Goal: Task Accomplishment & Management: Manage account settings

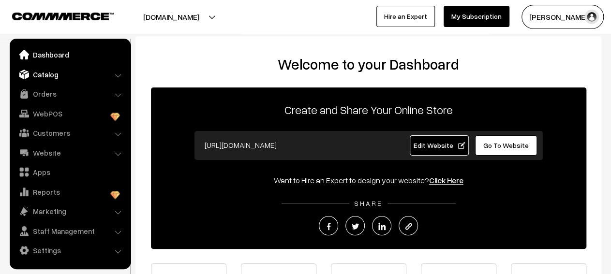
click at [110, 79] on link "Catalog" at bounding box center [69, 74] width 115 height 17
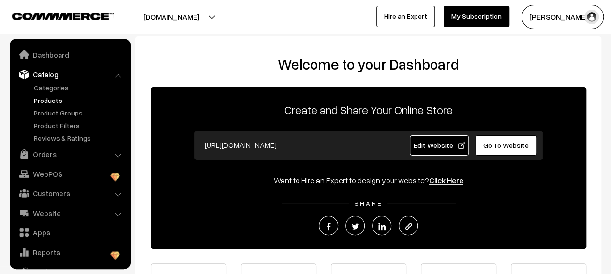
click at [87, 96] on link "Products" at bounding box center [79, 100] width 96 height 10
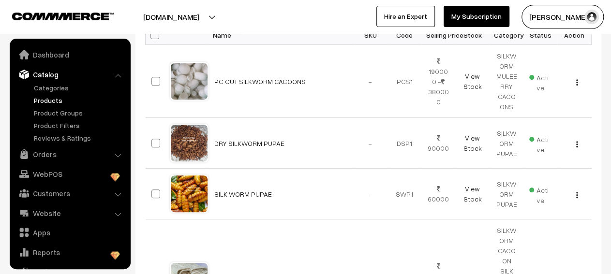
scroll to position [27, 0]
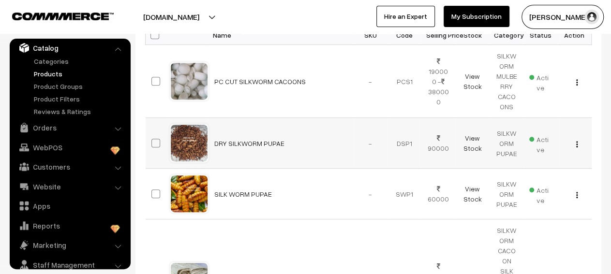
click at [577, 144] on img "button" at bounding box center [577, 144] width 1 height 6
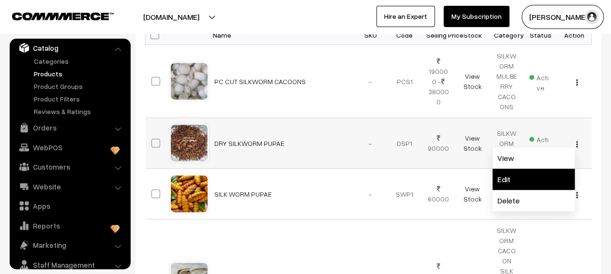
click at [535, 182] on link "Edit" at bounding box center [534, 179] width 82 height 21
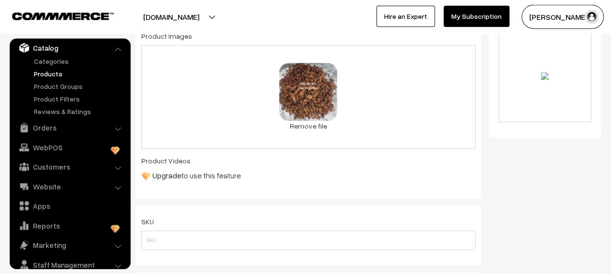
scroll to position [415, 0]
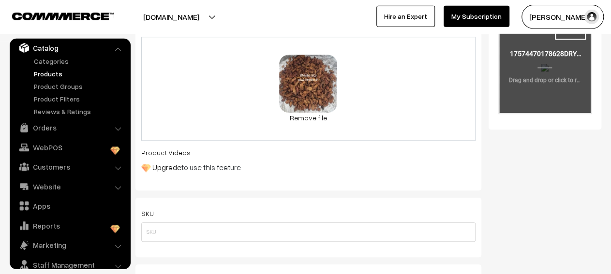
click at [548, 66] on input "file" at bounding box center [545, 65] width 91 height 95
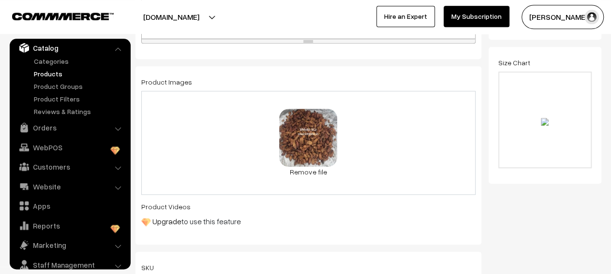
scroll to position [345, 0]
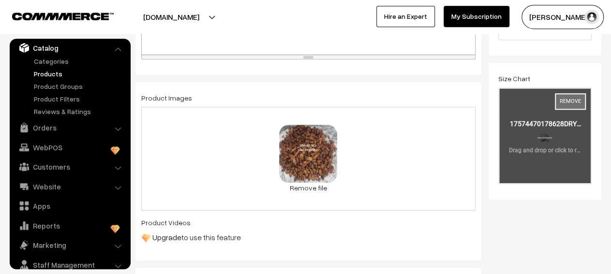
click at [575, 98] on button "Remove" at bounding box center [570, 101] width 31 height 16
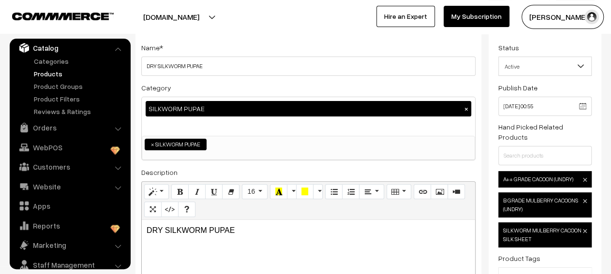
scroll to position [0, 0]
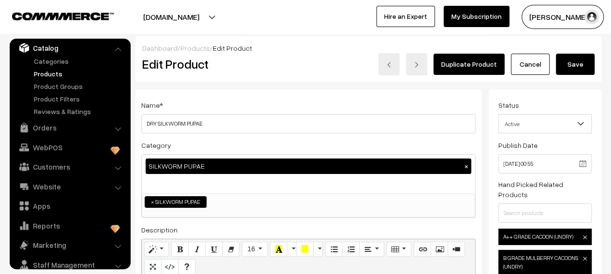
click at [578, 66] on button "Save" at bounding box center [575, 64] width 39 height 21
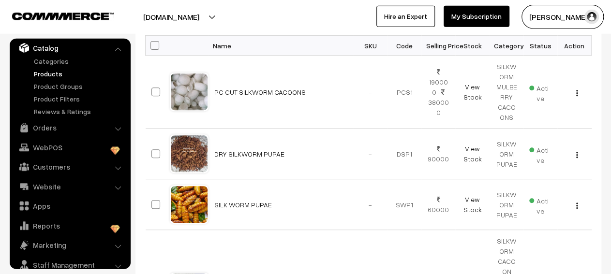
scroll to position [266, 0]
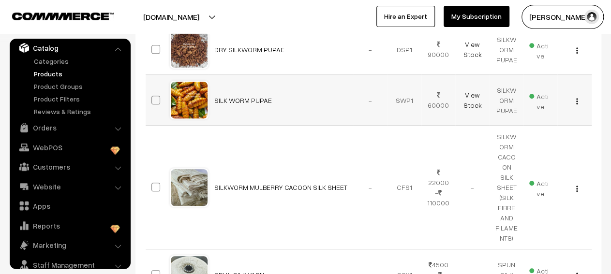
click at [576, 102] on button "button" at bounding box center [577, 101] width 2 height 8
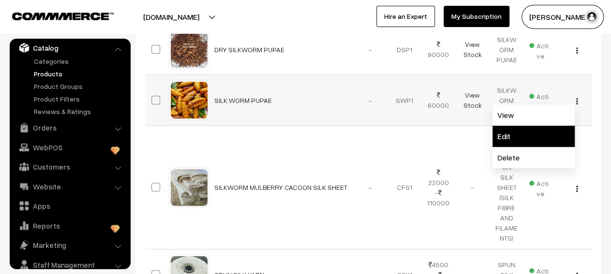
click at [500, 140] on link "Edit" at bounding box center [534, 136] width 82 height 21
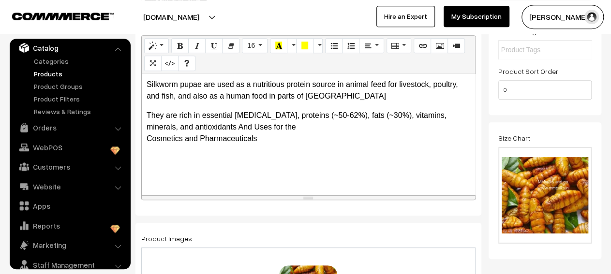
scroll to position [211, 0]
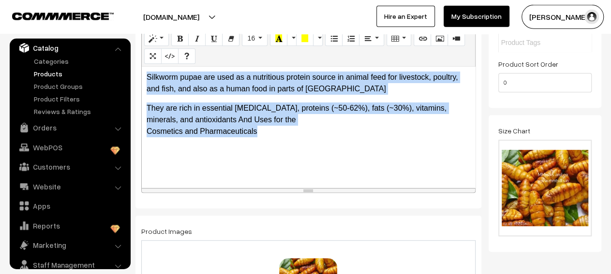
drag, startPoint x: 257, startPoint y: 134, endPoint x: 144, endPoint y: 70, distance: 130.1
click at [144, 70] on div "Silkworm pupae are used as a nutritious protein source in animal feed for lives…" at bounding box center [309, 127] width 334 height 121
copy div "Silkworm pupae are used as a nutritious protein source in animal feed for lives…"
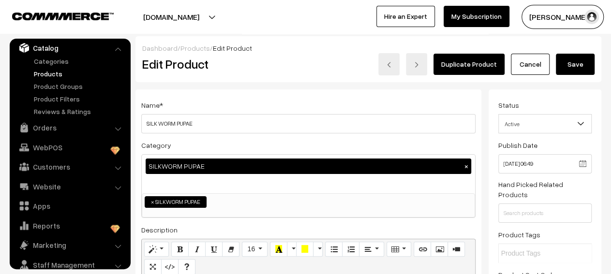
click at [572, 63] on button "Save" at bounding box center [575, 64] width 39 height 21
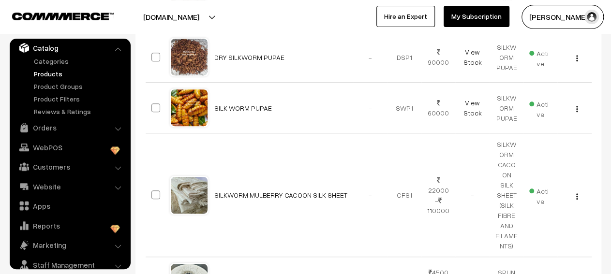
scroll to position [211, 0]
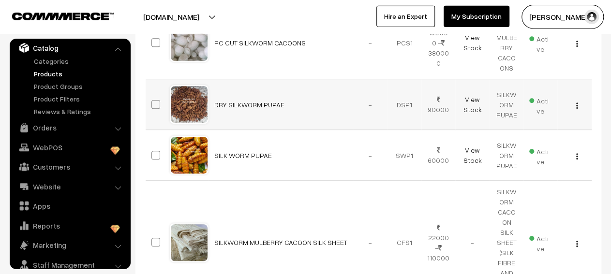
click at [578, 107] on img "button" at bounding box center [577, 106] width 1 height 6
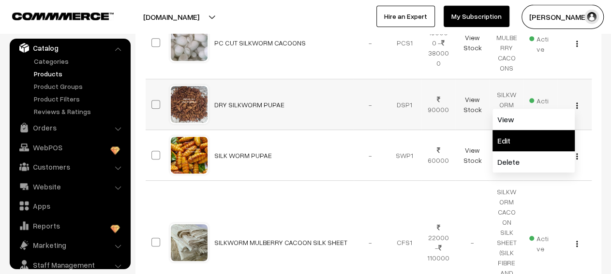
click at [529, 135] on link "Edit" at bounding box center [534, 140] width 82 height 21
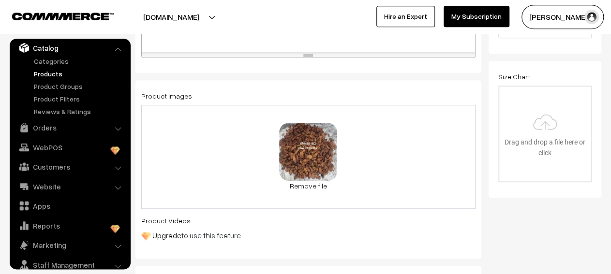
scroll to position [345, 0]
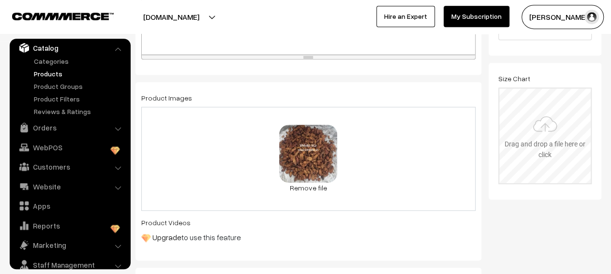
click at [529, 134] on input "file" at bounding box center [545, 136] width 91 height 95
type input "C:\fakepath\DRY SILK WORM .jpeg"
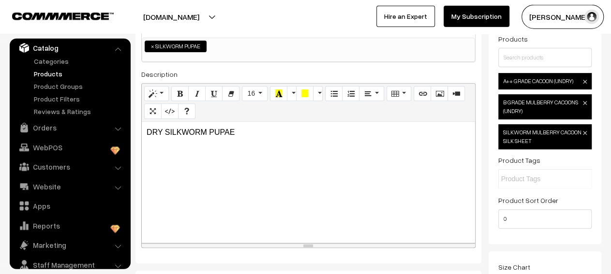
scroll to position [141, 0]
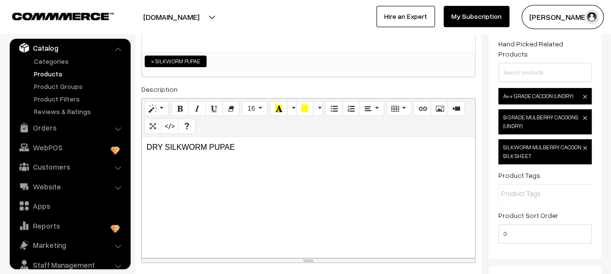
click at [586, 95] on img at bounding box center [585, 97] width 4 height 4
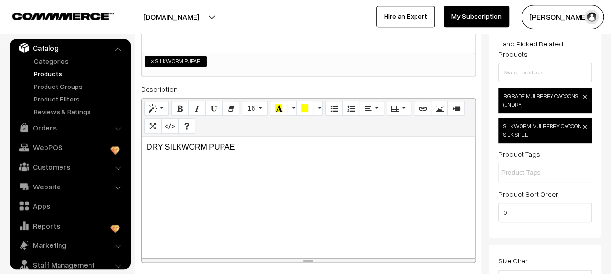
click at [586, 95] on img at bounding box center [585, 97] width 4 height 4
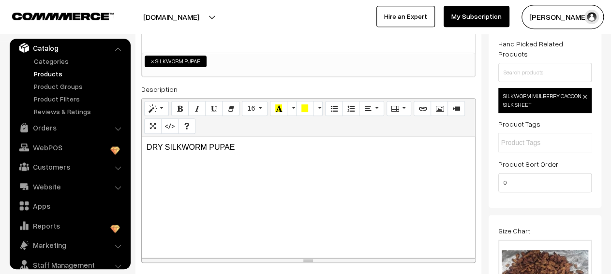
click at [586, 95] on img at bounding box center [585, 97] width 4 height 4
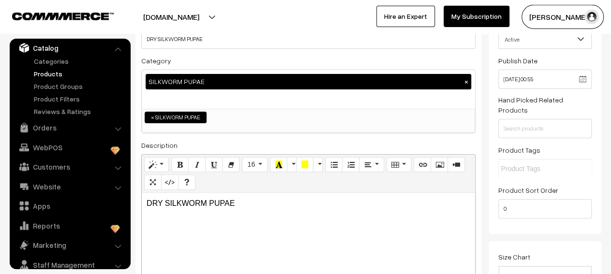
scroll to position [47, 0]
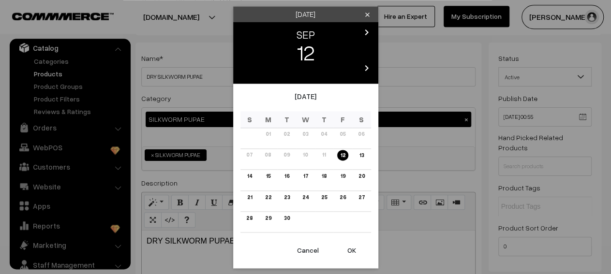
click at [568, 113] on input "10-09-2025 00:55" at bounding box center [545, 116] width 93 height 19
click at [342, 160] on link "12" at bounding box center [342, 155] width 11 height 10
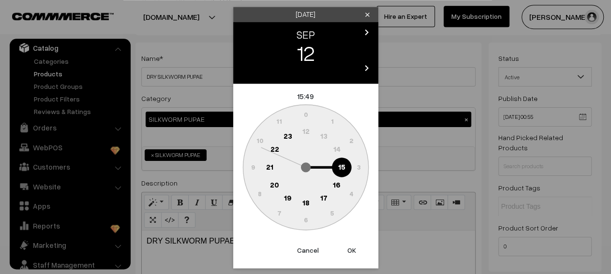
click at [342, 163] on text "15" at bounding box center [341, 166] width 7 height 9
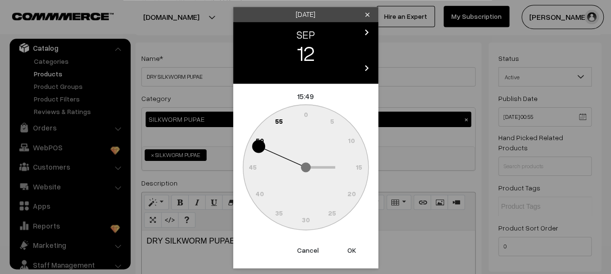
click at [259, 144] on text "50" at bounding box center [260, 141] width 8 height 8
type input "12-09-2025 15:50"
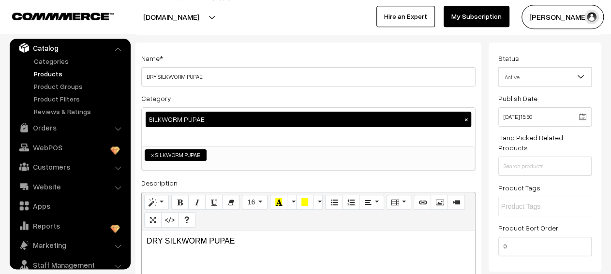
scroll to position [0, 0]
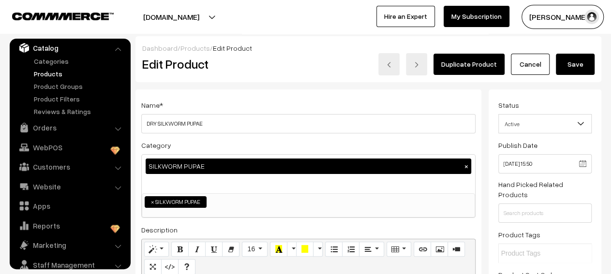
click at [567, 130] on span "Active" at bounding box center [545, 124] width 92 height 17
click at [576, 64] on button "Save" at bounding box center [575, 64] width 39 height 21
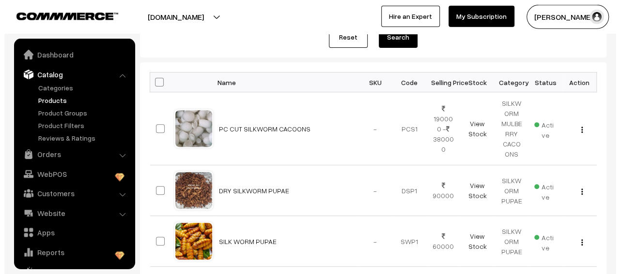
scroll to position [27, 0]
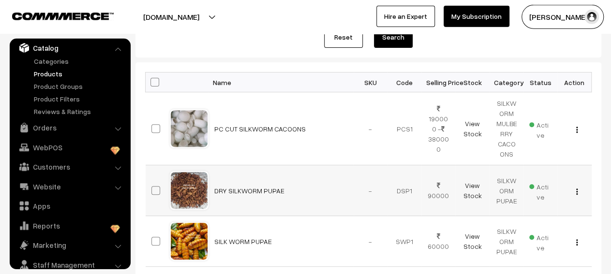
click at [577, 191] on img "button" at bounding box center [577, 192] width 1 height 6
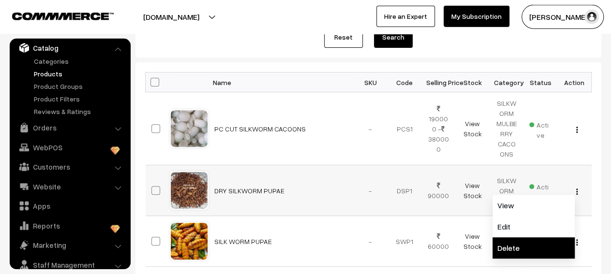
click at [532, 239] on link "Delete" at bounding box center [534, 248] width 82 height 21
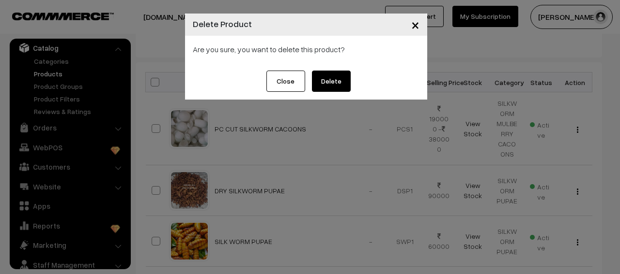
click at [348, 87] on button "Delete" at bounding box center [331, 81] width 39 height 21
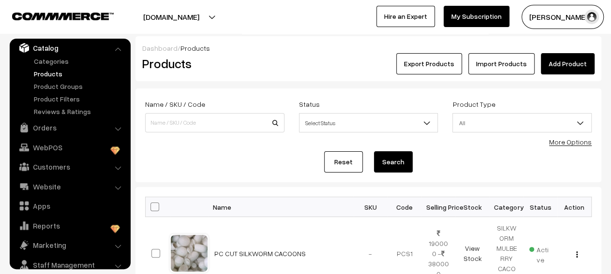
click at [578, 61] on link "Add Product" at bounding box center [568, 63] width 54 height 21
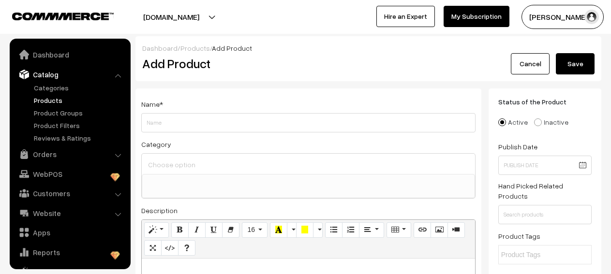
select select
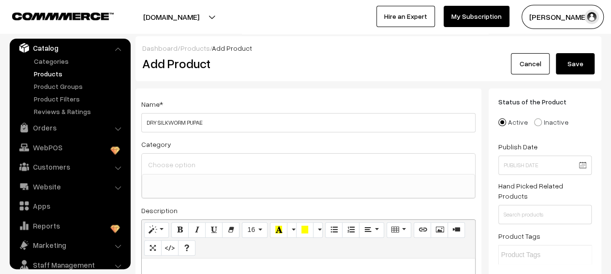
type input "DRY SILKWORM PUPAE"
click at [326, 170] on input at bounding box center [309, 165] width 326 height 14
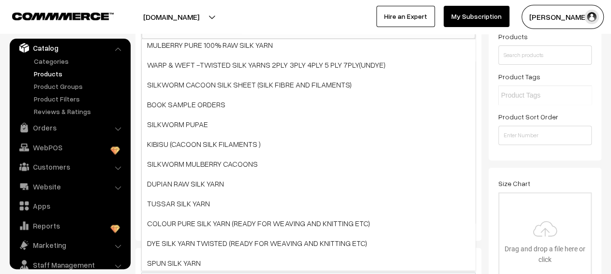
scroll to position [165, 0]
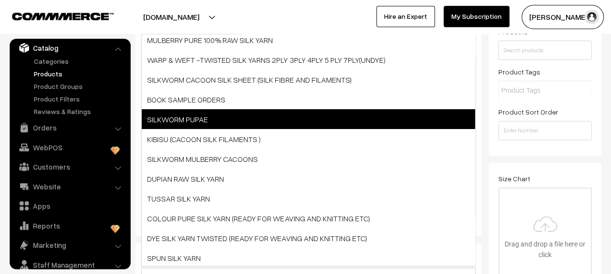
click at [347, 119] on span "SILKWORM PUPAE" at bounding box center [309, 119] width 334 height 20
select select "19"
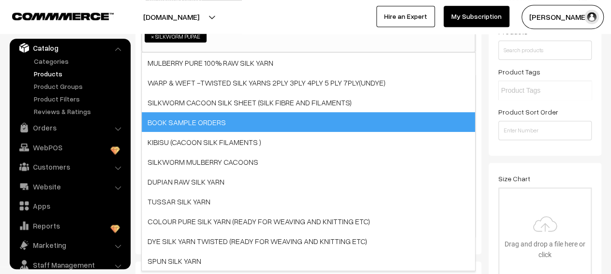
scroll to position [10, 0]
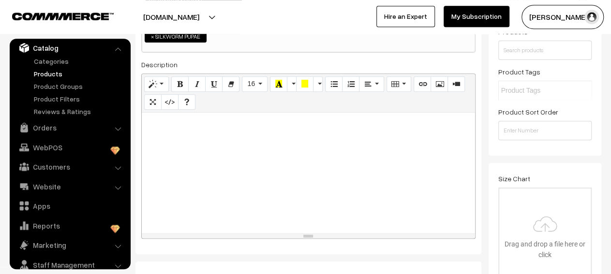
click at [382, 160] on div at bounding box center [309, 173] width 334 height 121
paste div
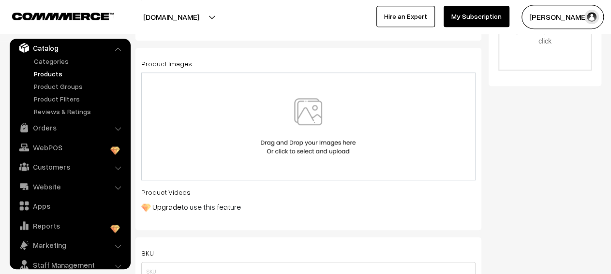
scroll to position [383, 0]
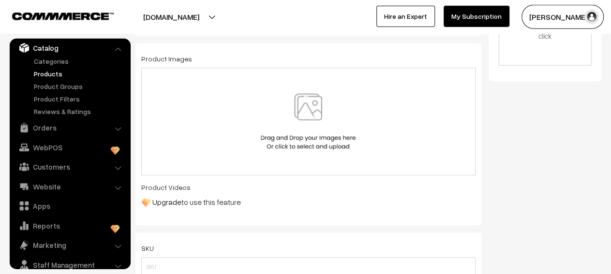
click at [339, 133] on img at bounding box center [309, 121] width 100 height 57
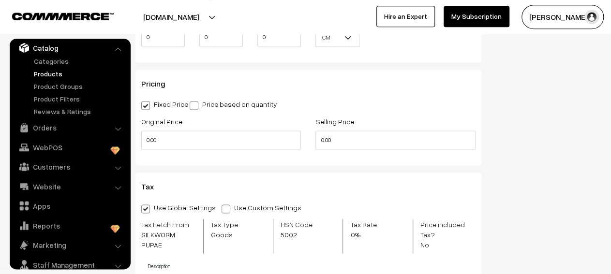
scroll to position [697, 0]
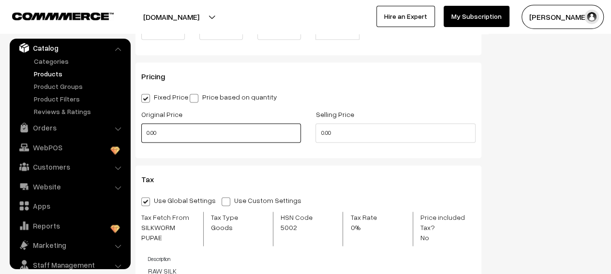
click at [240, 140] on input "0.00" at bounding box center [221, 132] width 160 height 19
type input "9"
type input "120000"
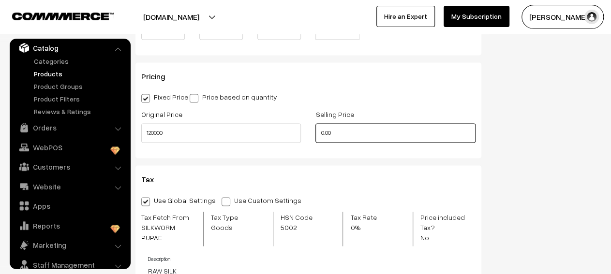
click at [372, 140] on input "0.00" at bounding box center [396, 132] width 160 height 19
type input "90000"
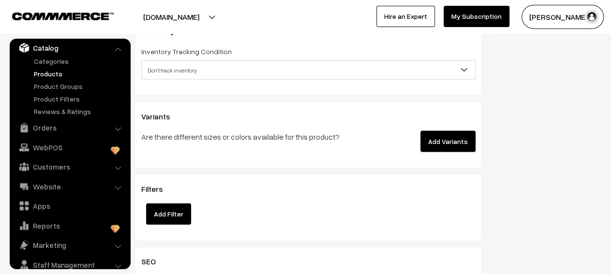
scroll to position [1003, 0]
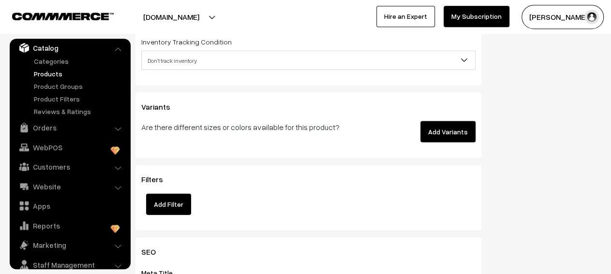
click at [448, 127] on button "Add Variants" at bounding box center [448, 131] width 55 height 21
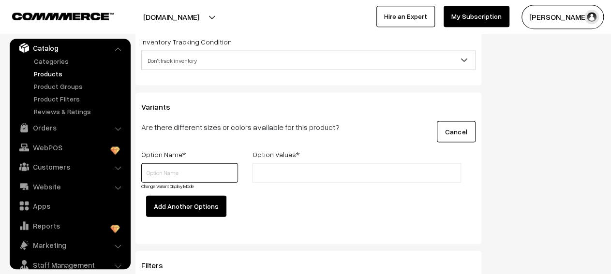
click at [237, 166] on input "text" at bounding box center [189, 172] width 97 height 19
type input "500KG"
click at [276, 168] on input "text" at bounding box center [298, 173] width 85 height 10
type input "90000"
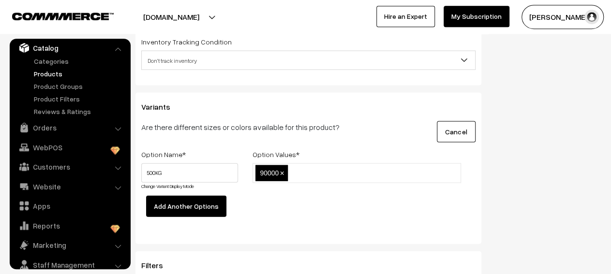
click at [273, 200] on div "Option Name * Option Values * 500KG Change Variant Display Mode 90000 90000 × A…" at bounding box center [308, 188] width 349 height 80
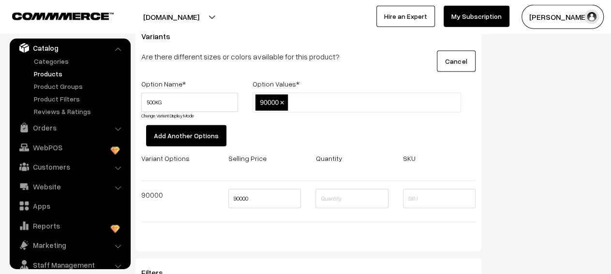
scroll to position [1073, 0]
click at [332, 193] on input "text" at bounding box center [352, 198] width 73 height 19
click at [327, 191] on input "9000" at bounding box center [352, 198] width 73 height 19
type input "500"
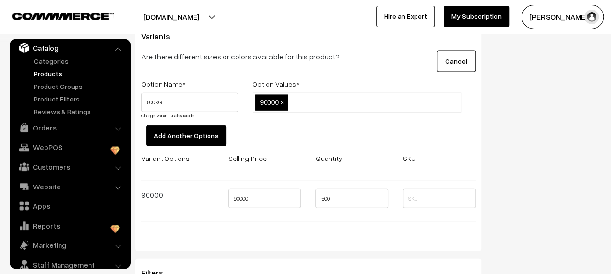
click at [339, 214] on div at bounding box center [308, 222] width 349 height 16
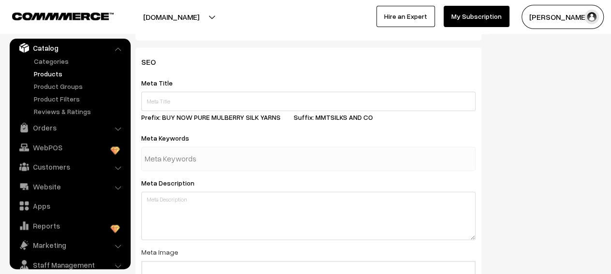
scroll to position [1355, 0]
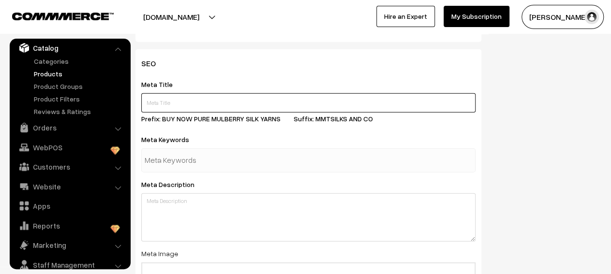
click at [307, 93] on input "text" at bounding box center [308, 102] width 335 height 19
type input "DRY SILKWORM PUPAE"
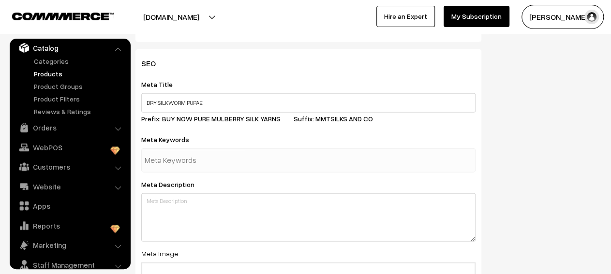
click at [246, 149] on div at bounding box center [308, 161] width 335 height 24
type input "DRY SILK WROM"
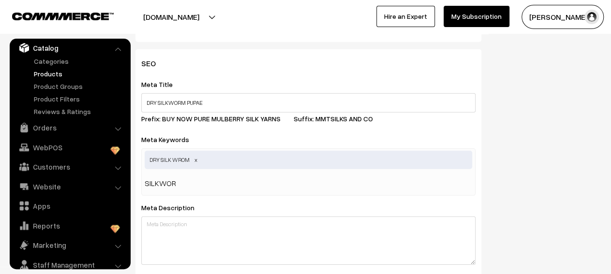
type input "SILKWORM"
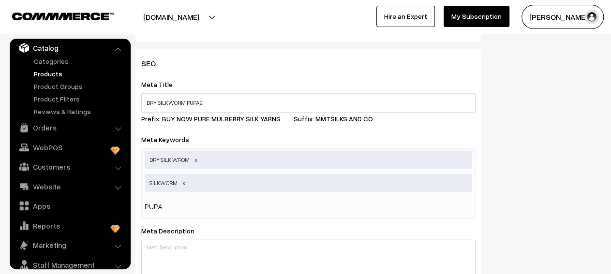
type input "PUPAE"
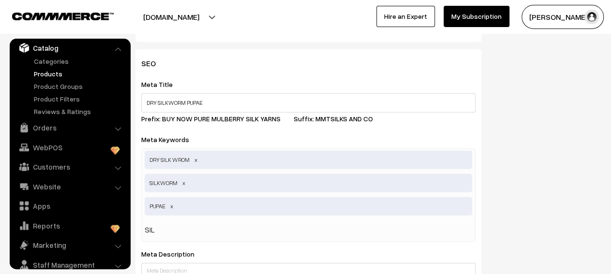
type input "SILK"
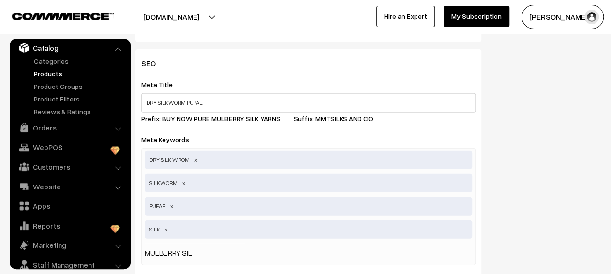
type input "MULBERRY SILK"
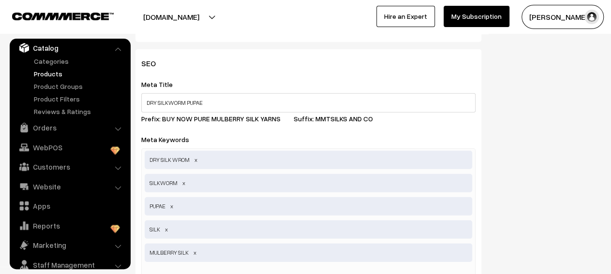
type input "SILK YARN"
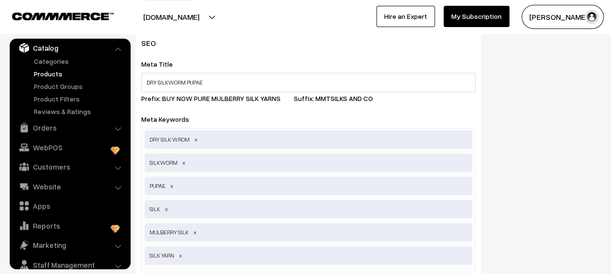
type input "RESHAM"
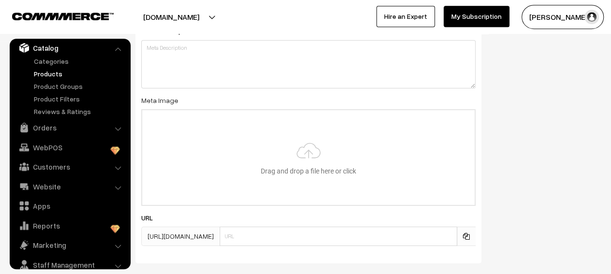
scroll to position [1689, 0]
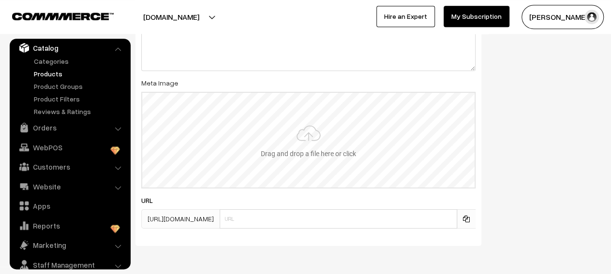
click at [327, 152] on input "file" at bounding box center [308, 140] width 333 height 95
type input "C:\fakepath\DRY SILK WORM .jpeg"
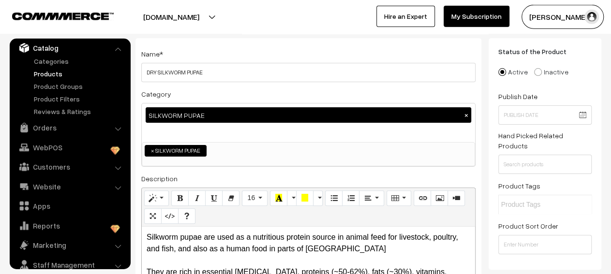
scroll to position [26, 0]
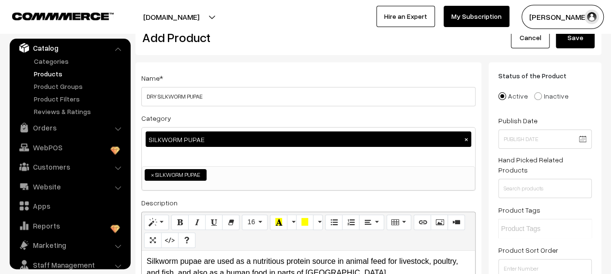
click at [555, 142] on input "text" at bounding box center [545, 139] width 93 height 19
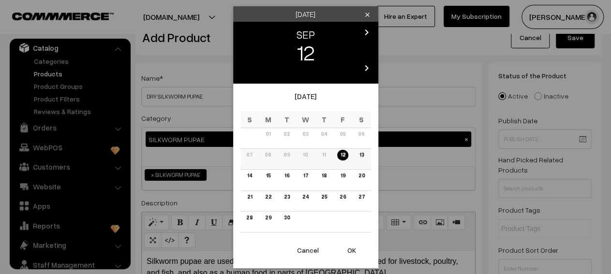
click at [343, 160] on link "12" at bounding box center [342, 155] width 11 height 10
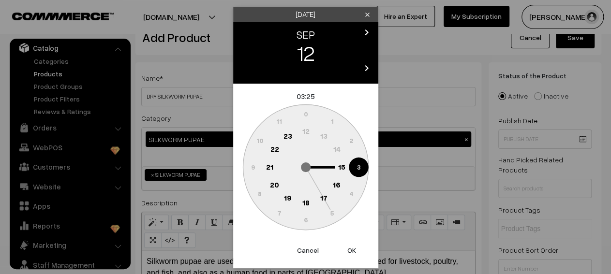
click at [353, 167] on circle at bounding box center [359, 167] width 20 height 20
click at [356, 168] on circle at bounding box center [359, 167] width 20 height 20
click at [346, 250] on button "OK" at bounding box center [352, 250] width 39 height 21
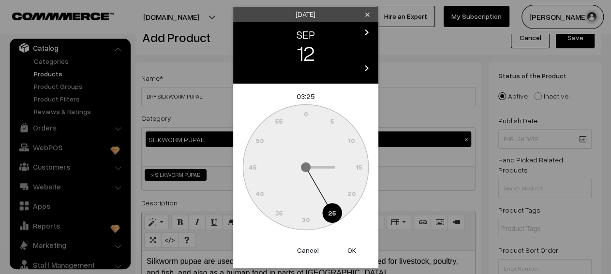
click at [346, 250] on button "OK" at bounding box center [352, 250] width 39 height 21
type input "12-09-2025 03:25"
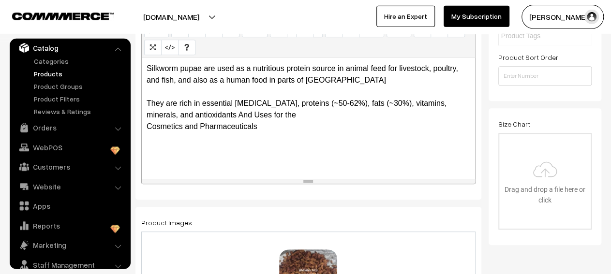
scroll to position [222, 0]
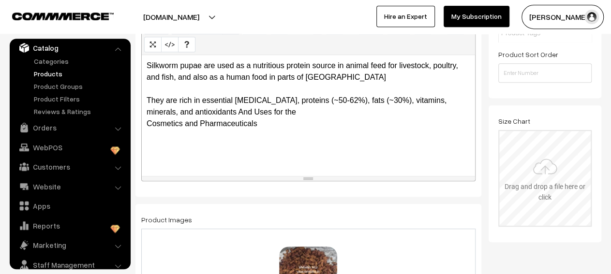
click at [549, 188] on input "file" at bounding box center [545, 178] width 91 height 95
type input "C:\fakepath\DRY SILK WORM .jpeg"
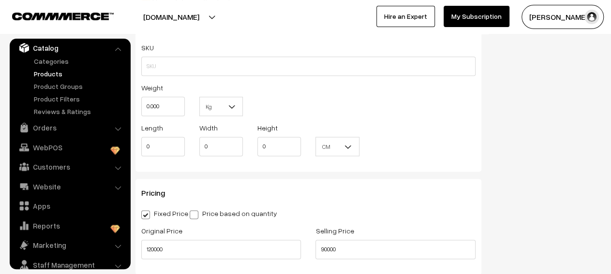
scroll to position [591, 0]
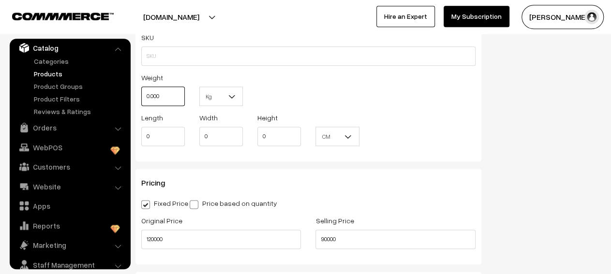
click at [159, 96] on input "0.000" at bounding box center [163, 96] width 44 height 19
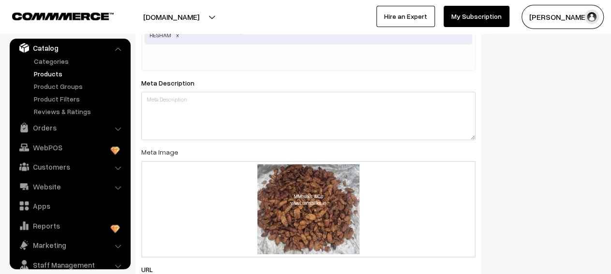
scroll to position [1632, 0]
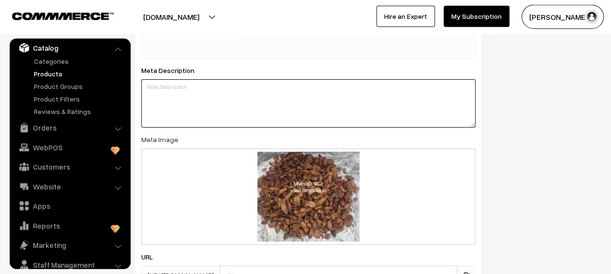
type input "0"
click at [215, 98] on textarea at bounding box center [308, 103] width 335 height 48
paste textarea "Silkworm pupae are used as a nutritious protein source in animal feed for lives…"
type textarea "Silkworm pupae are used as a nutritious protein source in animal feed for lives…"
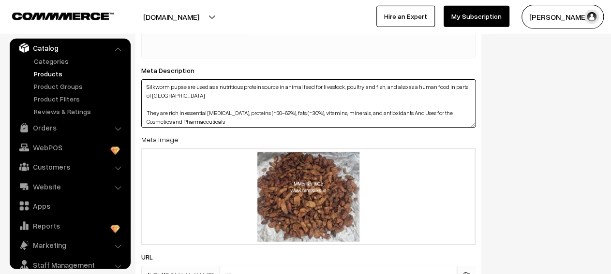
drag, startPoint x: 225, startPoint y: 108, endPoint x: 137, endPoint y: 71, distance: 95.9
click at [141, 79] on textarea "Silkworm pupae are used as a nutritious protein source in animal feed for lives…" at bounding box center [308, 103] width 335 height 48
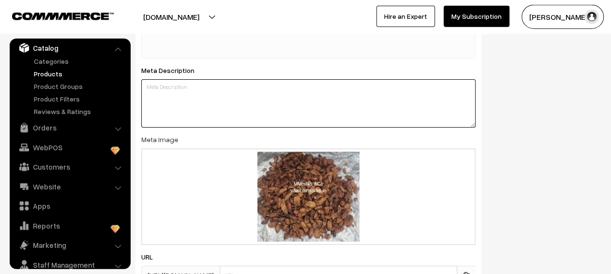
click at [223, 100] on textarea at bounding box center [308, 103] width 335 height 48
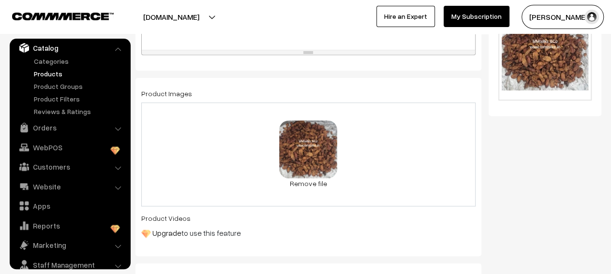
scroll to position [0, 0]
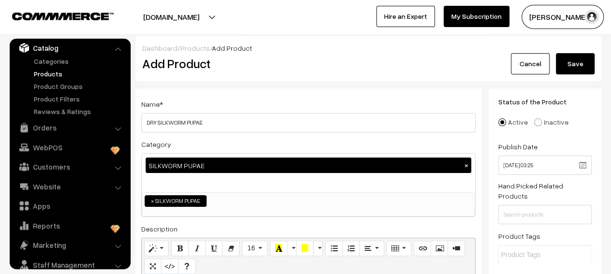
type textarea "NOW BUY PURITY AND QUALITY DRY SILKWORM PUPAE"
click at [592, 62] on button "Save" at bounding box center [575, 63] width 39 height 21
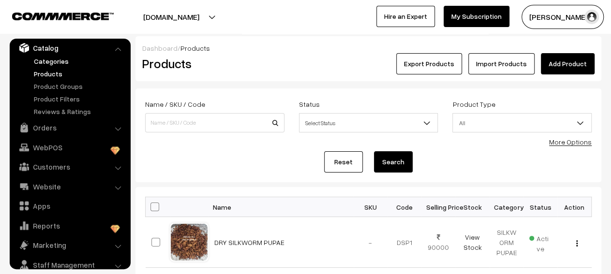
click at [57, 63] on link "Categories" at bounding box center [79, 61] width 96 height 10
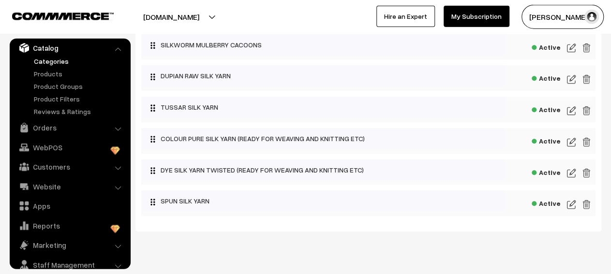
scroll to position [260, 0]
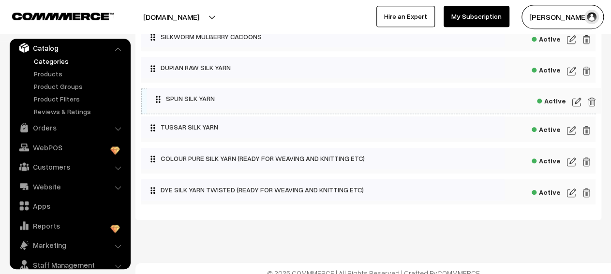
drag, startPoint x: 199, startPoint y: 192, endPoint x: 204, endPoint y: 96, distance: 96.0
click at [204, 96] on body "Thank you for showing interest. Our team will call you shortly. Close [DOMAIN_N…" at bounding box center [305, 12] width 611 height 544
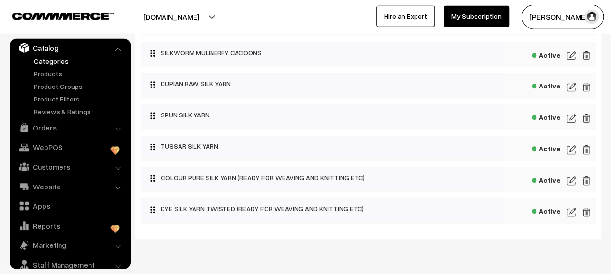
scroll to position [229, 0]
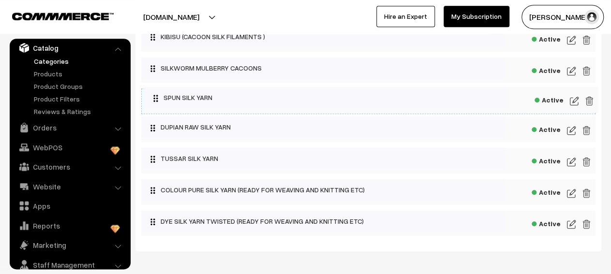
drag, startPoint x: 201, startPoint y: 132, endPoint x: 203, endPoint y: 99, distance: 32.5
click at [203, 99] on body "Thank you for showing interest. Our team will call you shortly. Close [DOMAIN_N…" at bounding box center [305, 43] width 611 height 544
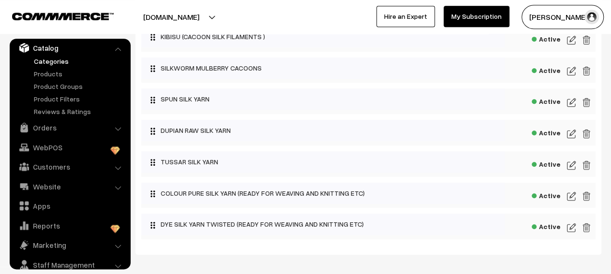
scroll to position [0, 0]
